Goal: Task Accomplishment & Management: Manage account settings

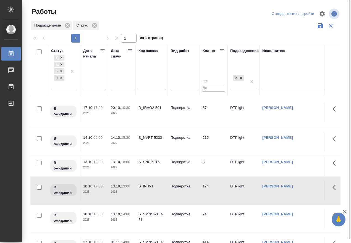
click at [325, 53] on div at bounding box center [333, 70] width 16 height 50
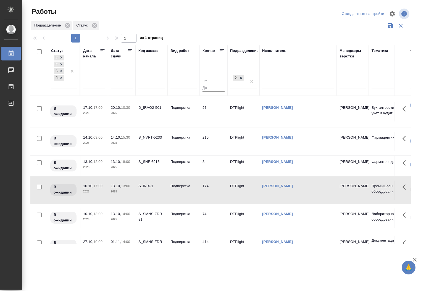
click at [233, 258] on div ".cls-1 fill:#fff; AWATERA Работы 0 Чаты График Выйти Работы Стандартные настрой…" at bounding box center [210, 145] width 421 height 291
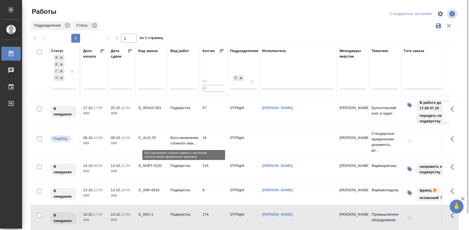
click at [184, 137] on p "Восстановление сложного мак..." at bounding box center [184, 140] width 27 height 11
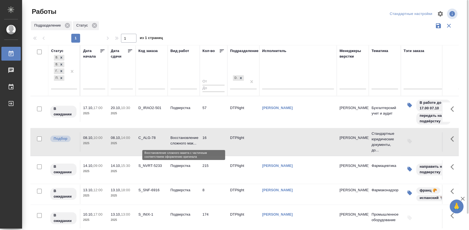
click at [184, 137] on p "Восстановление сложного мак..." at bounding box center [184, 140] width 27 height 11
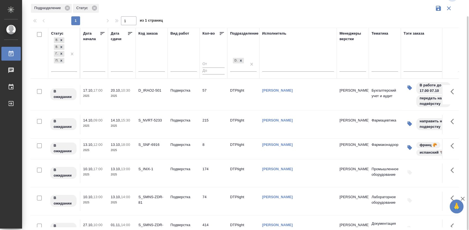
scroll to position [21, 0]
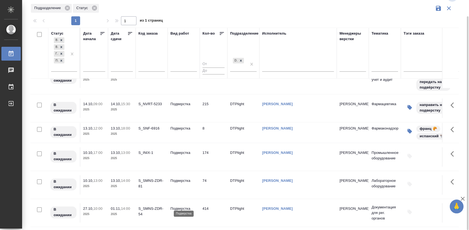
click at [184, 206] on p "Подверстка" at bounding box center [184, 209] width 27 height 6
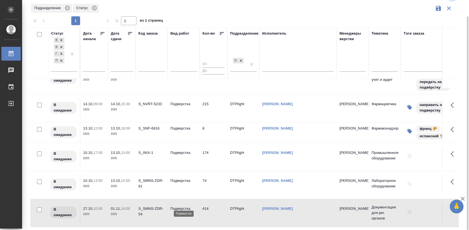
click at [184, 206] on p "Подверстка" at bounding box center [184, 209] width 27 height 6
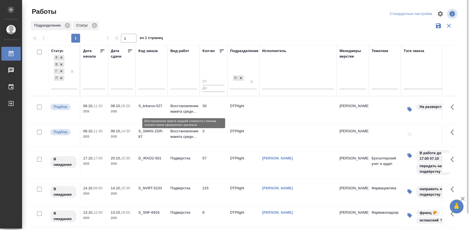
click at [190, 105] on p "Восстановление макета средн..." at bounding box center [184, 108] width 27 height 11
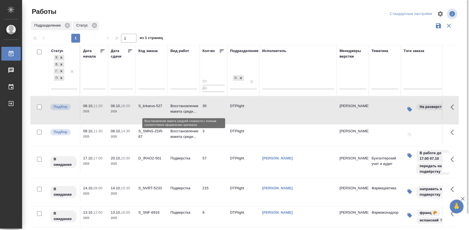
click at [190, 105] on p "Восстановление макета средн..." at bounding box center [184, 108] width 27 height 11
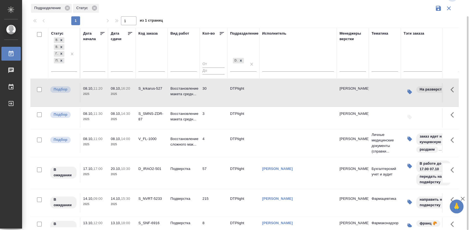
click at [281, 130] on tr "Подбор 08.10, 11:00 2025 08.10, 14:00 2025 V_FL-1000 Восстановление сложного ма…" at bounding box center [434, 143] width 809 height 28
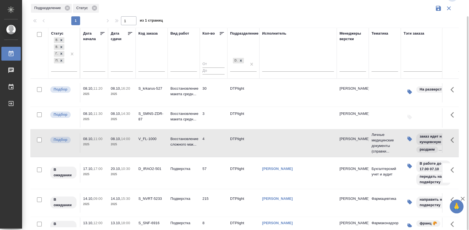
click at [249, 89] on td "DTPlight" at bounding box center [244, 92] width 32 height 19
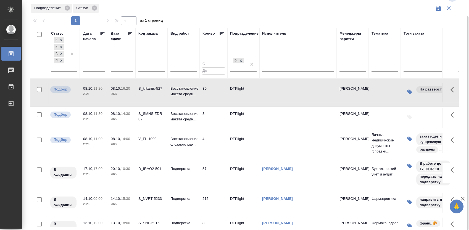
click at [249, 89] on td "DTPlight" at bounding box center [244, 92] width 32 height 19
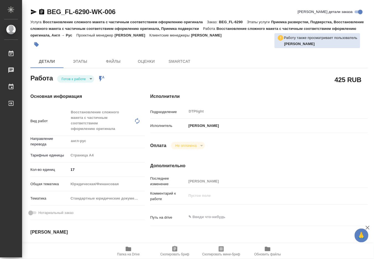
type textarea "x"
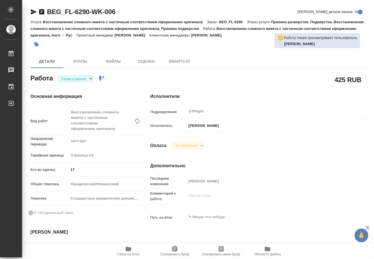
type textarea "x"
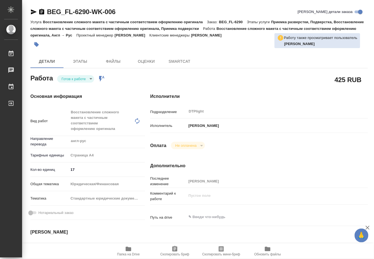
type textarea "x"
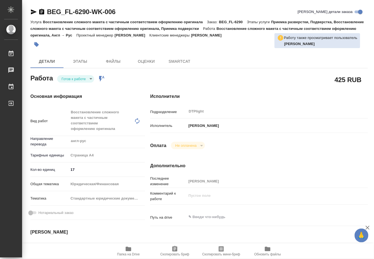
type textarea "x"
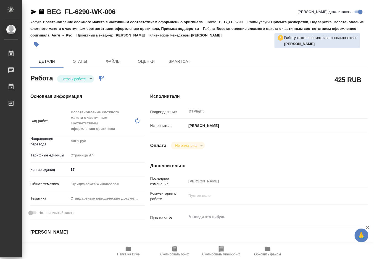
type textarea "x"
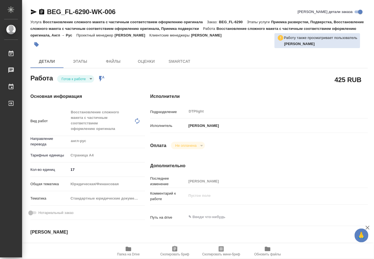
type textarea "x"
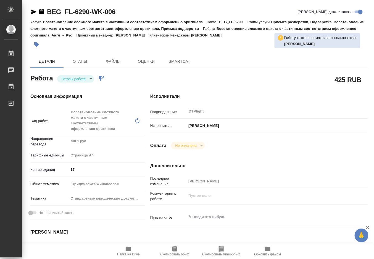
type textarea "x"
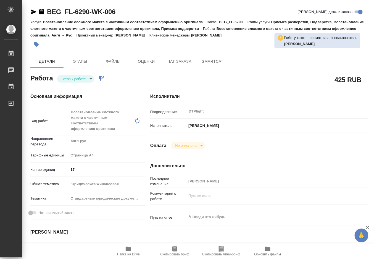
type textarea "x"
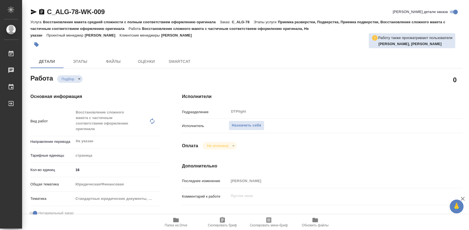
type textarea "x"
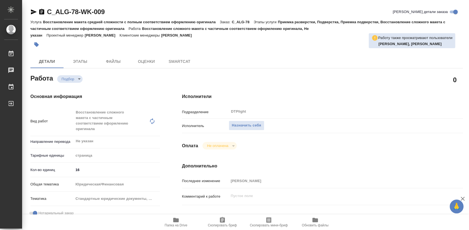
type textarea "x"
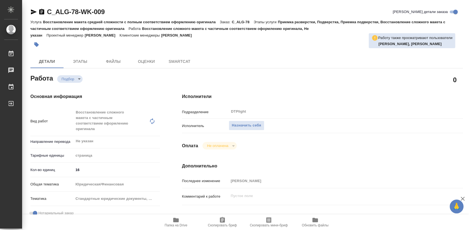
type textarea "x"
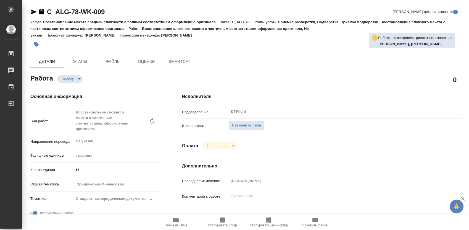
type textarea "x"
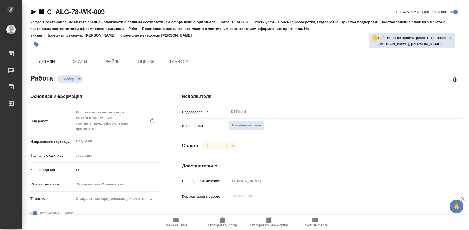
type textarea "x"
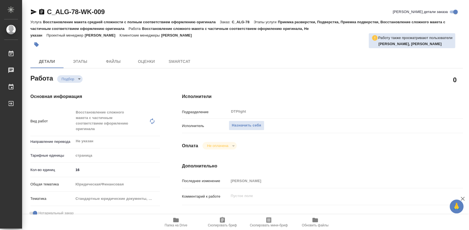
type textarea "x"
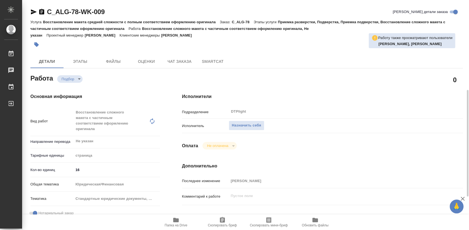
scroll to position [61, 0]
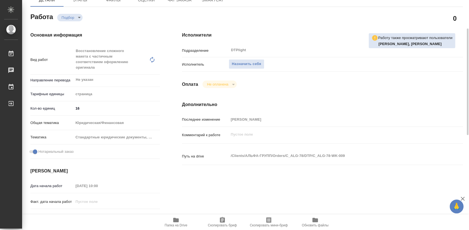
type textarea "x"
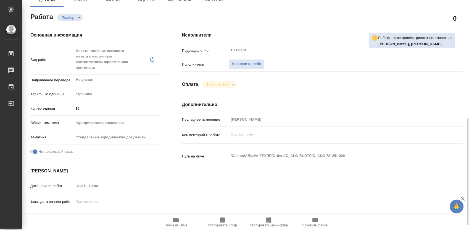
scroll to position [245, 0]
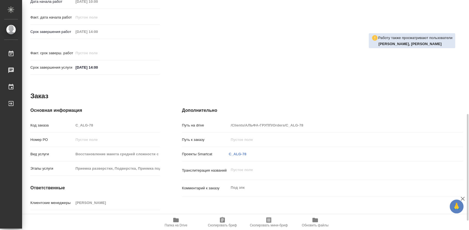
type textarea "x"
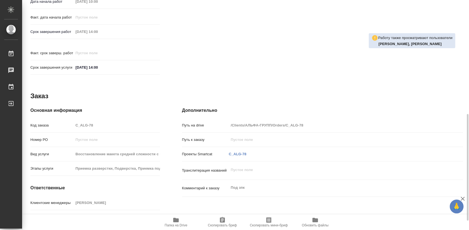
click at [177, 220] on icon "button" at bounding box center [176, 220] width 6 height 4
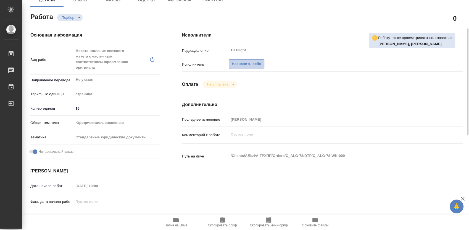
click at [236, 67] on span "Назначить себя" at bounding box center [246, 64] width 29 height 6
type textarea "x"
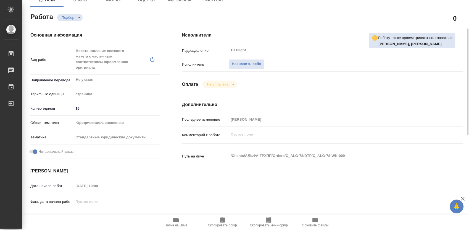
type textarea "x"
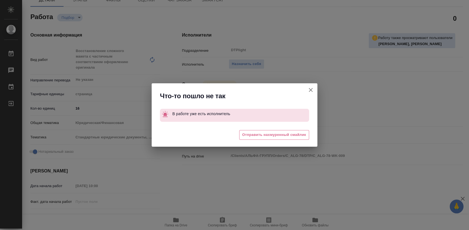
drag, startPoint x: 309, startPoint y: 91, endPoint x: 267, endPoint y: 91, distance: 41.7
click at [308, 91] on icon "button" at bounding box center [311, 90] width 7 height 7
type textarea "x"
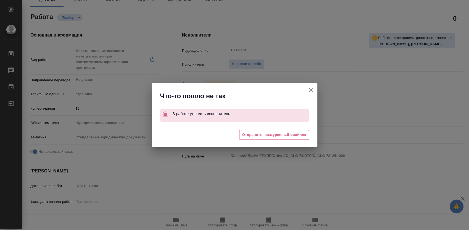
type textarea "x"
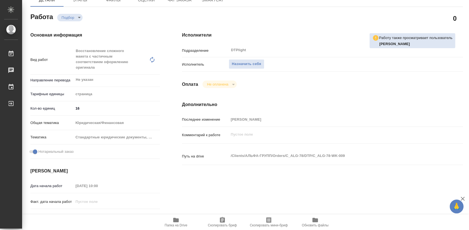
type textarea "x"
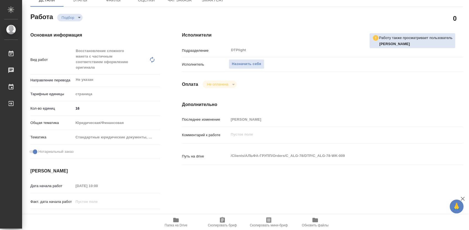
type textarea "x"
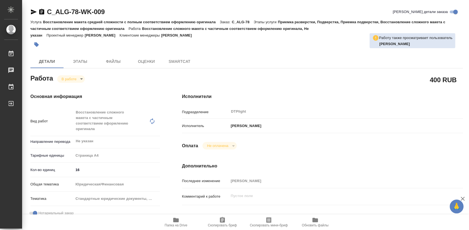
type textarea "x"
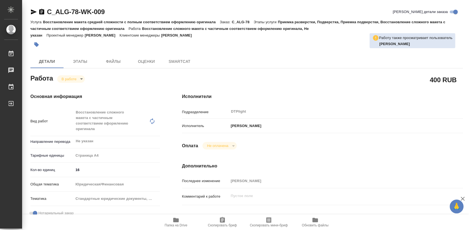
type textarea "x"
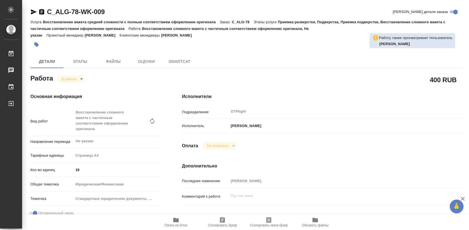
type textarea "x"
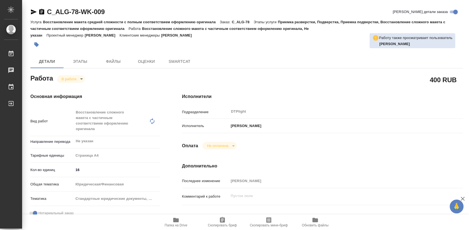
type textarea "x"
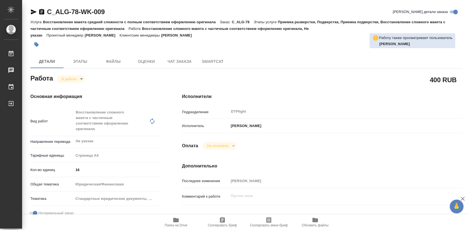
type textarea "x"
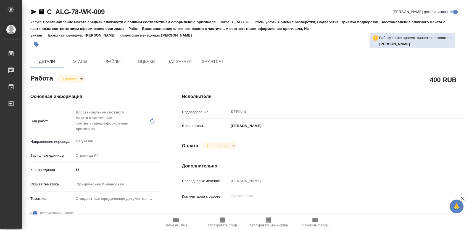
type textarea "x"
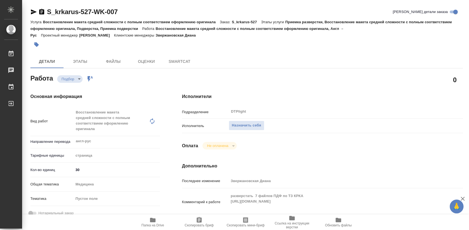
type textarea "x"
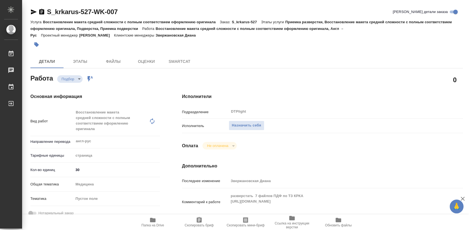
type textarea "x"
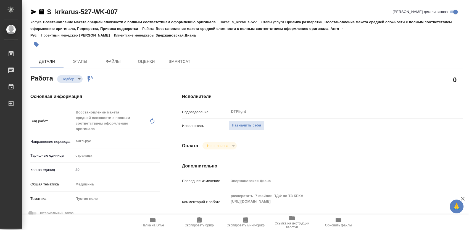
type textarea "x"
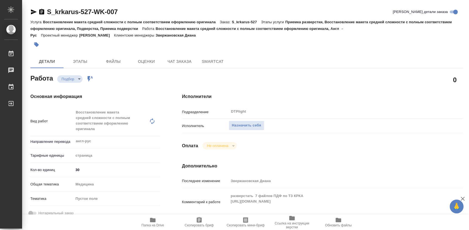
type textarea "x"
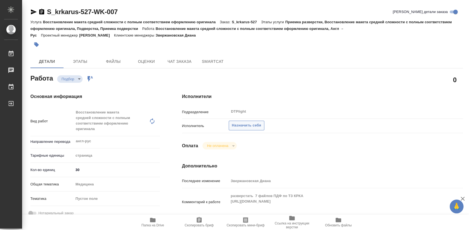
type textarea "x"
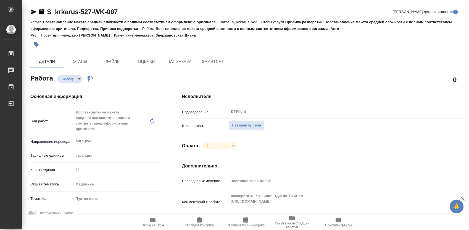
type textarea "x"
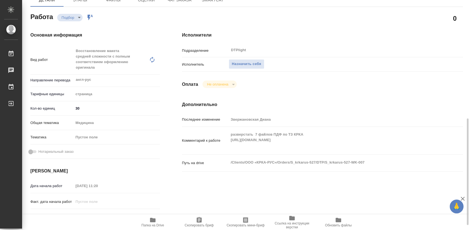
scroll to position [123, 0]
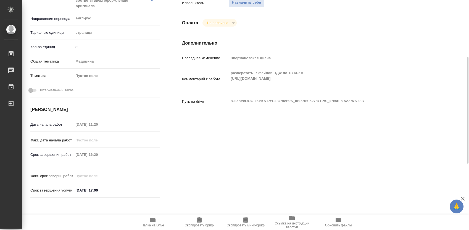
type textarea "x"
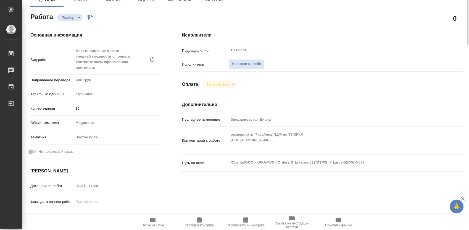
scroll to position [0, 0]
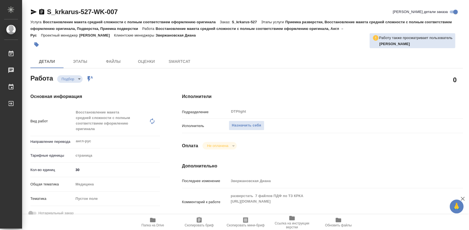
type textarea "x"
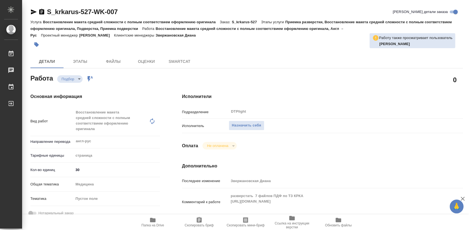
type textarea "x"
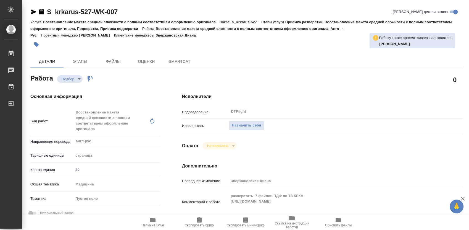
type textarea "x"
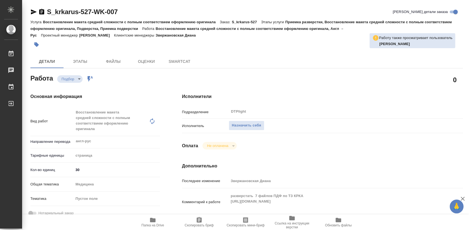
type textarea "x"
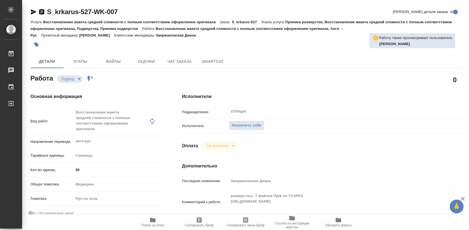
type textarea "x"
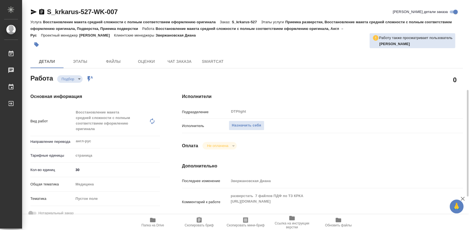
scroll to position [61, 0]
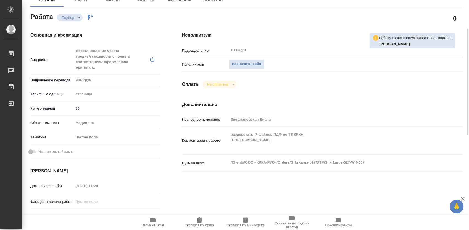
type textarea "x"
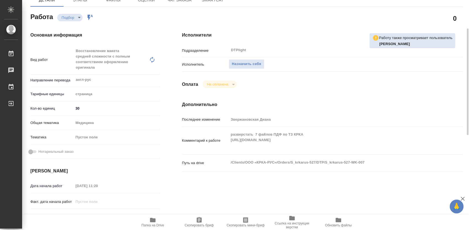
type textarea "x"
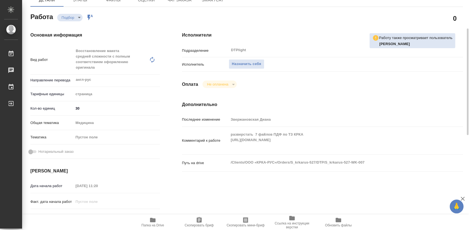
click at [151, 222] on icon "button" at bounding box center [153, 219] width 7 height 7
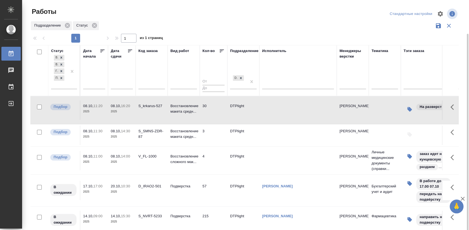
scroll to position [17, 0]
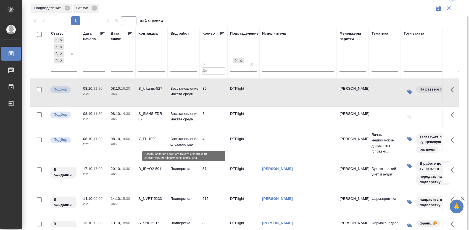
click at [195, 139] on p "Восстановление сложного мак..." at bounding box center [184, 141] width 27 height 11
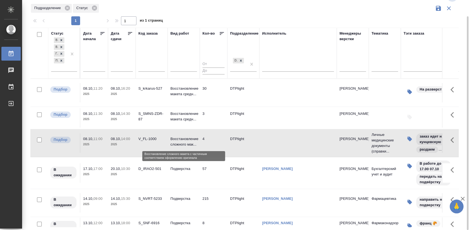
click at [195, 139] on p "Восстановление сложного мак..." at bounding box center [184, 141] width 27 height 11
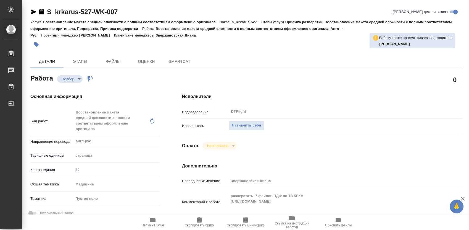
type textarea "x"
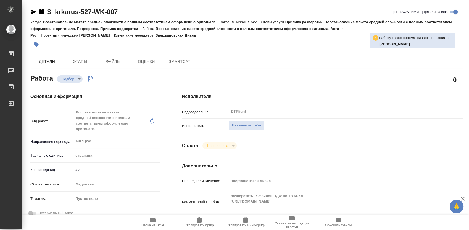
type textarea "x"
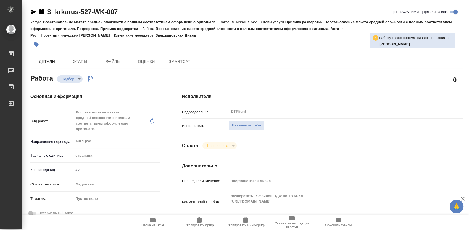
type textarea "x"
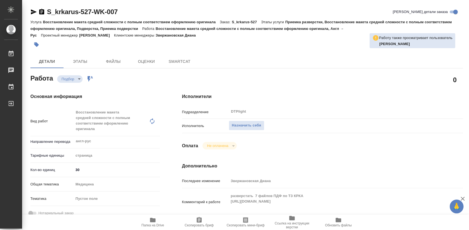
type textarea "x"
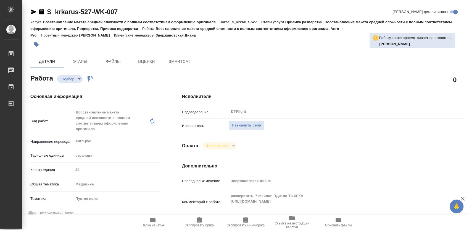
type textarea "x"
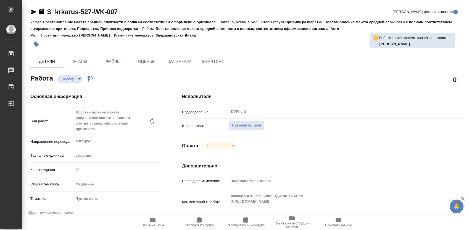
type textarea "x"
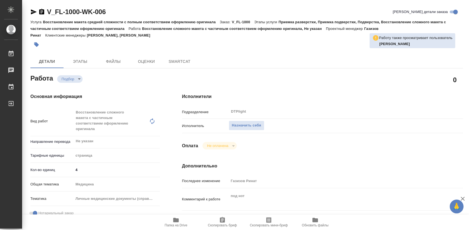
type textarea "x"
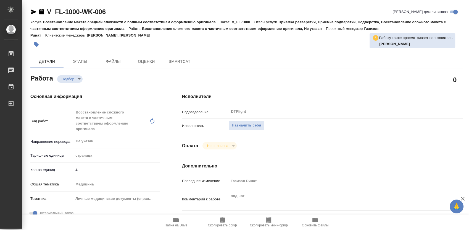
type textarea "x"
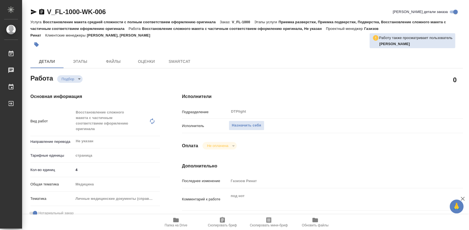
type textarea "x"
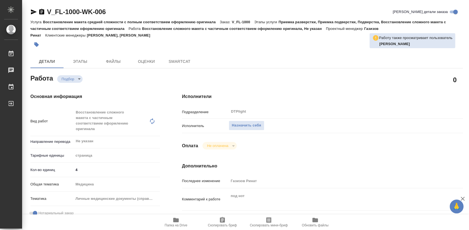
type textarea "x"
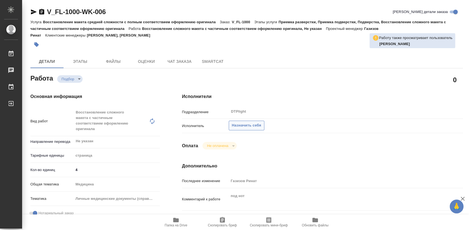
type textarea "x"
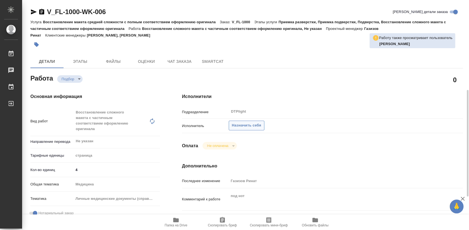
scroll to position [61, 0]
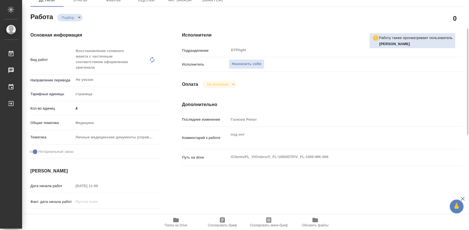
type textarea "x"
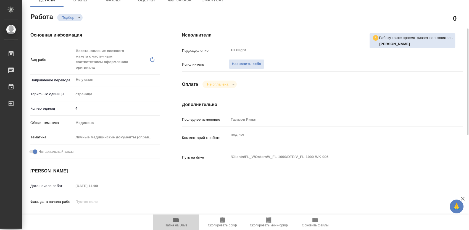
click at [177, 219] on icon "button" at bounding box center [176, 220] width 6 height 4
click at [244, 63] on span "Назначить себя" at bounding box center [246, 64] width 29 height 6
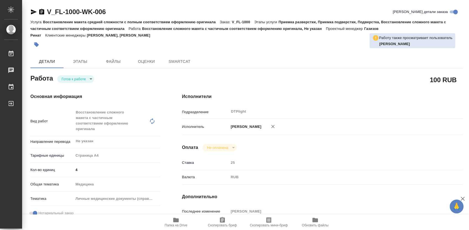
type textarea "x"
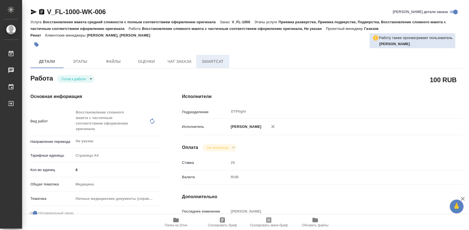
type textarea "x"
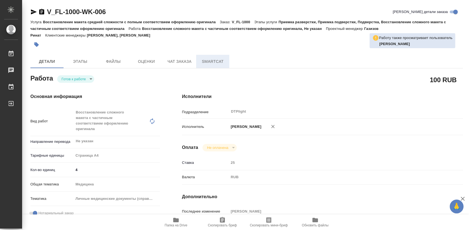
type textarea "x"
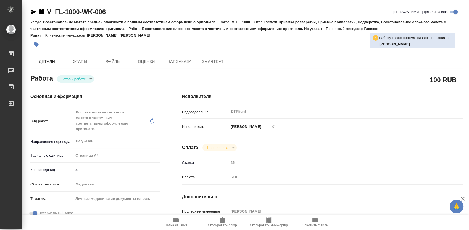
type textarea "x"
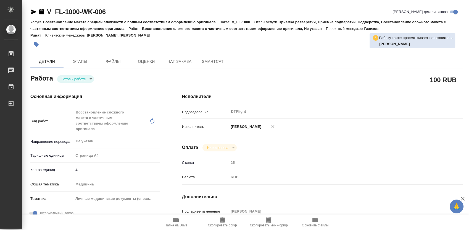
type textarea "x"
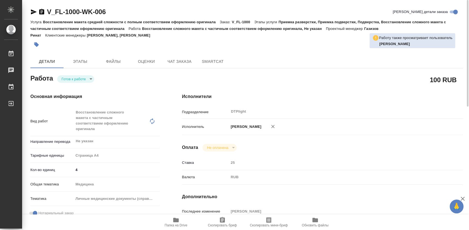
type textarea "x"
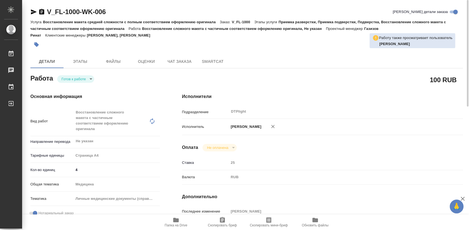
click at [78, 78] on body "🙏 .cls-1 fill:#fff; AWATERA Работы 0 Чаты График Выйти V_FL-1000-WK-006 Кратко …" at bounding box center [234, 115] width 469 height 230
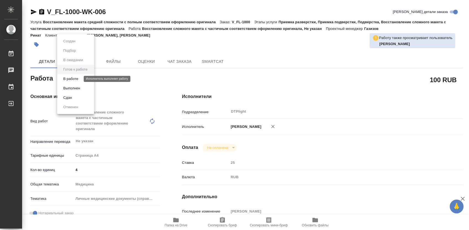
click at [74, 80] on button "В работе" at bounding box center [71, 79] width 18 height 6
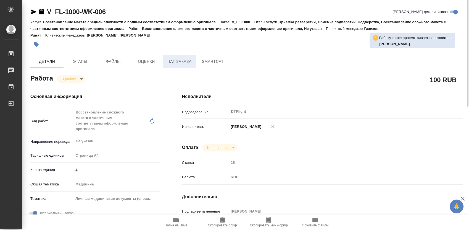
type textarea "x"
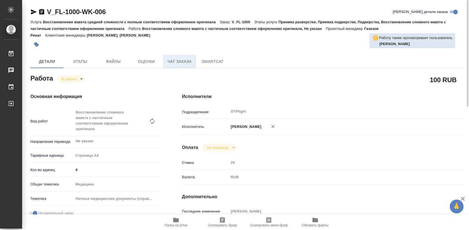
type textarea "x"
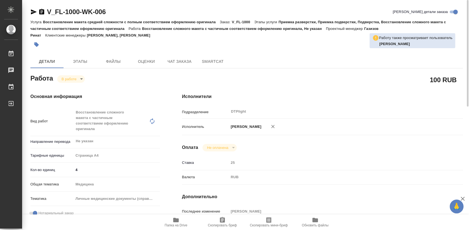
type textarea "x"
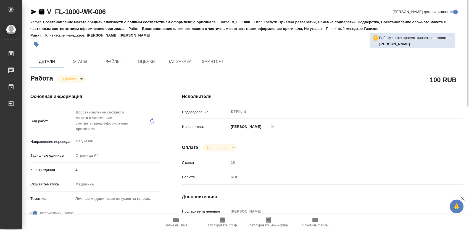
click at [42, 12] on icon "button" at bounding box center [41, 12] width 7 height 7
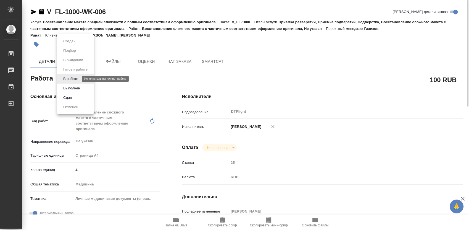
click at [66, 79] on body "🙏 .cls-1 fill:#fff; AWATERA Работы 0 Чаты График Выйти V_FL-1000-WK-006 Кратко …" at bounding box center [234, 115] width 469 height 230
drag, startPoint x: 72, startPoint y: 88, endPoint x: 77, endPoint y: 86, distance: 5.7
click at [72, 88] on button "Выполнен" at bounding box center [72, 88] width 20 height 6
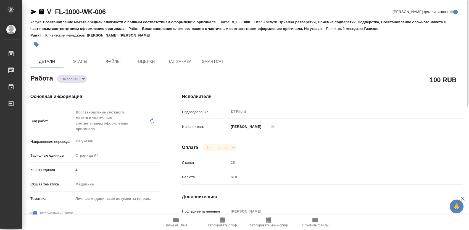
type textarea "x"
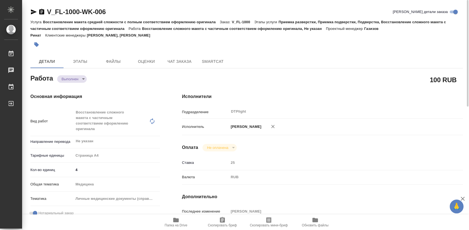
type textarea "x"
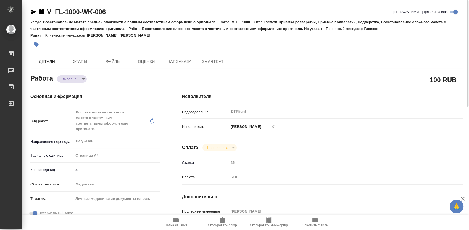
type textarea "x"
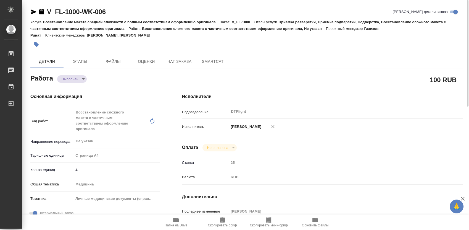
type textarea "x"
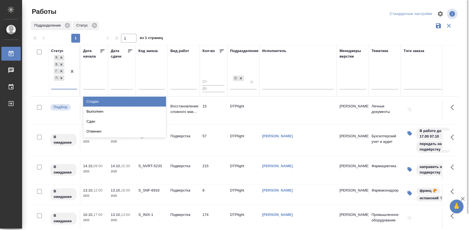
click at [69, 87] on div at bounding box center [72, 71] width 10 height 35
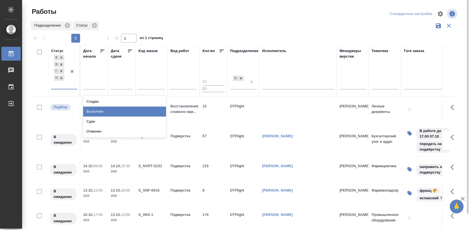
click at [95, 112] on div "Выполнен" at bounding box center [124, 111] width 83 height 10
